Goal: Information Seeking & Learning: Learn about a topic

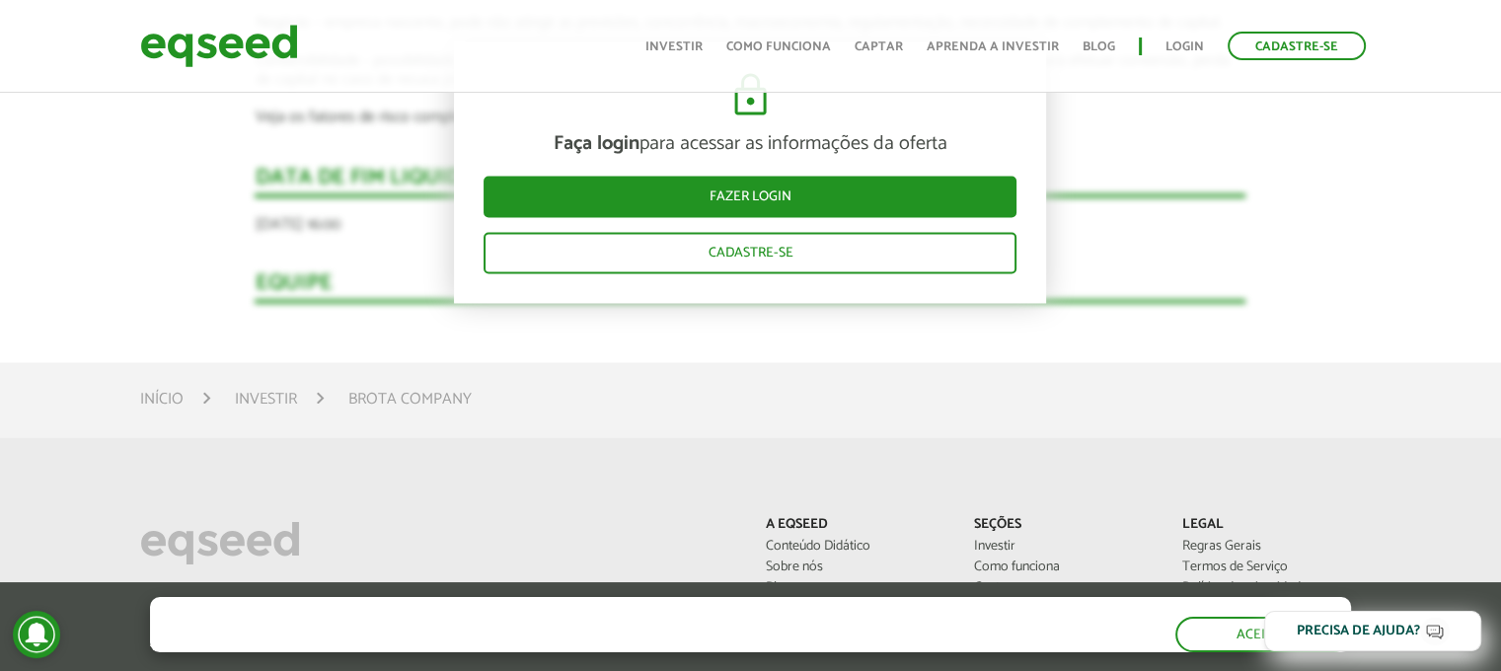
scroll to position [2960, 0]
